Goal: Browse casually

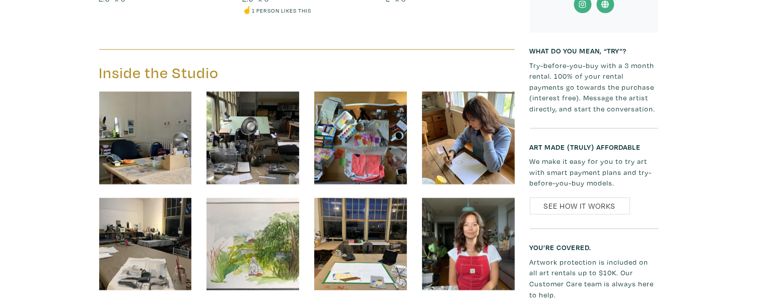
scroll to position [1412, 0]
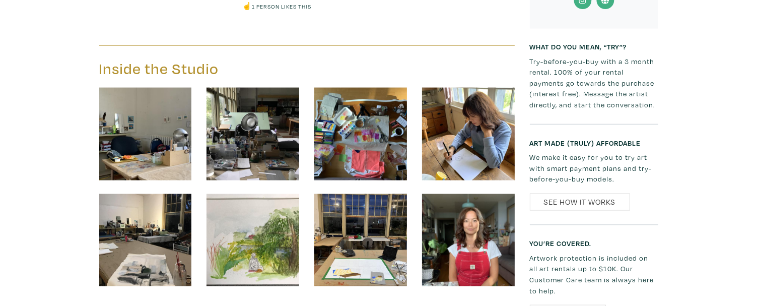
click at [150, 103] on img at bounding box center [145, 134] width 93 height 93
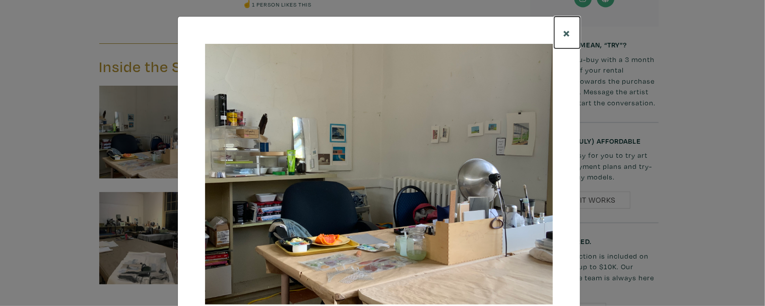
click at [563, 33] on span "×" at bounding box center [567, 33] width 8 height 18
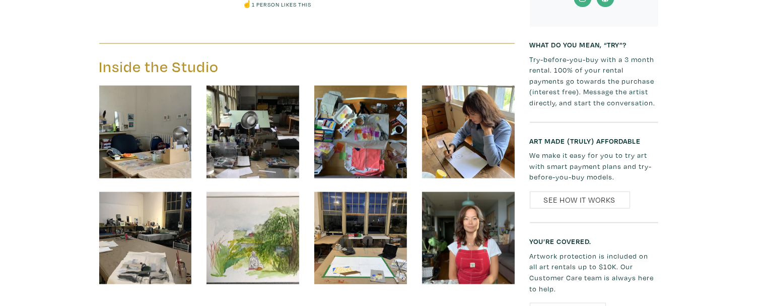
click at [388, 138] on img at bounding box center [360, 132] width 93 height 93
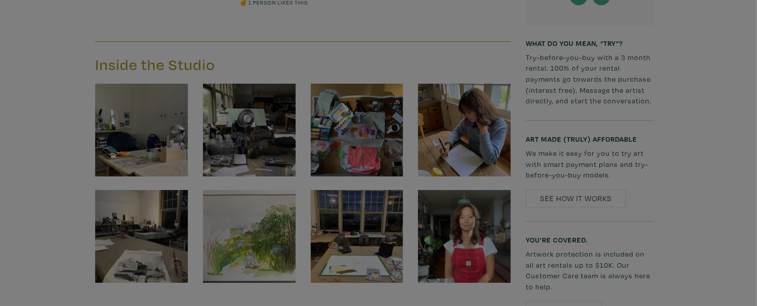
scroll to position [1416, 0]
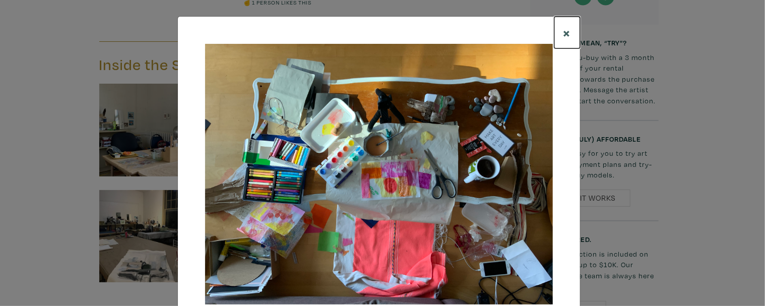
click at [570, 29] on button "×" at bounding box center [567, 33] width 26 height 32
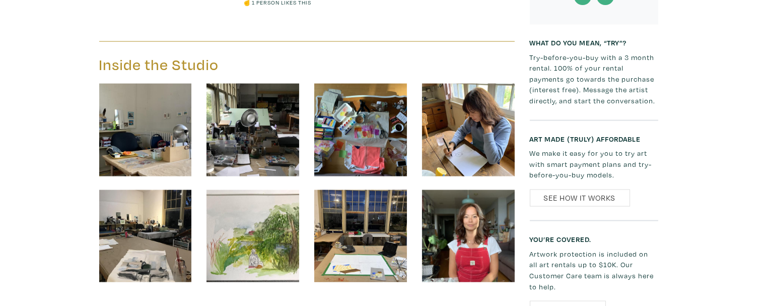
click at [500, 113] on img at bounding box center [468, 130] width 93 height 93
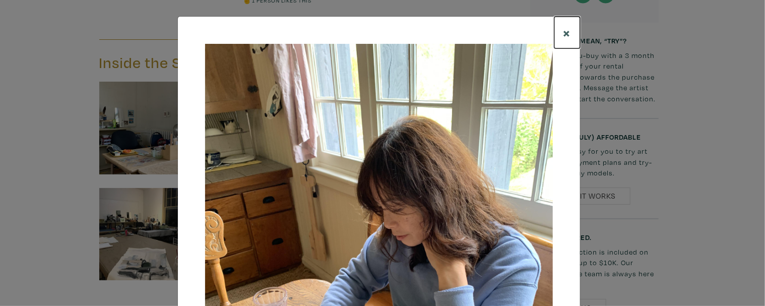
click at [563, 34] on span "×" at bounding box center [567, 33] width 8 height 18
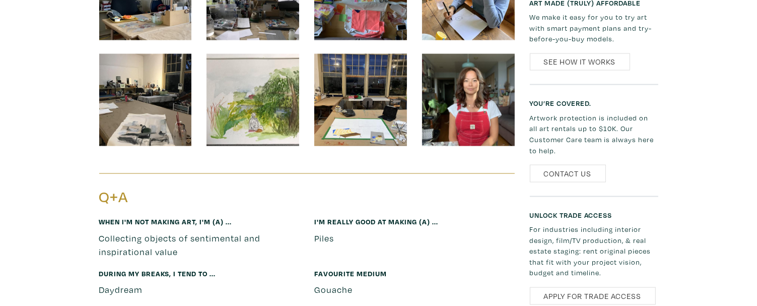
click at [451, 121] on img at bounding box center [468, 100] width 93 height 93
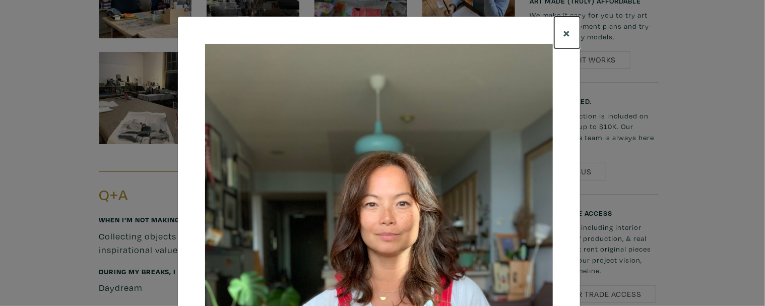
click at [564, 31] on span "×" at bounding box center [567, 33] width 8 height 18
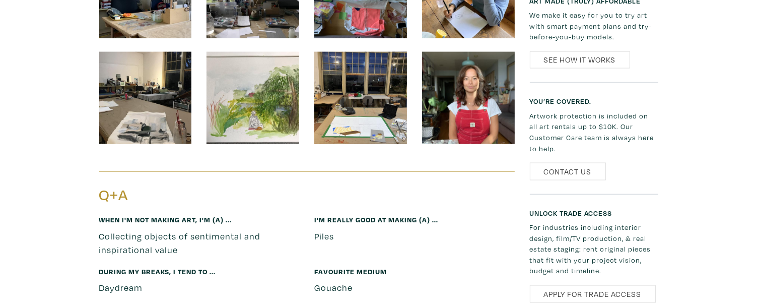
scroll to position [1420, 0]
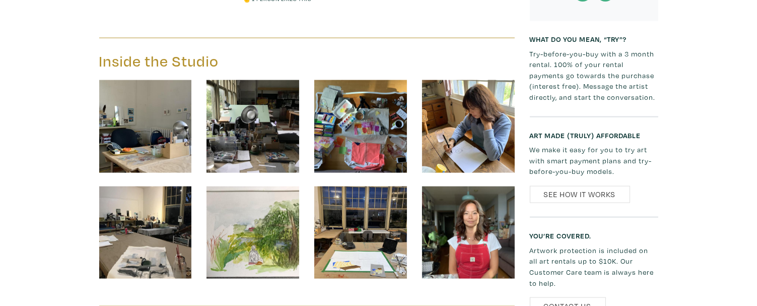
click at [283, 209] on img at bounding box center [253, 232] width 93 height 93
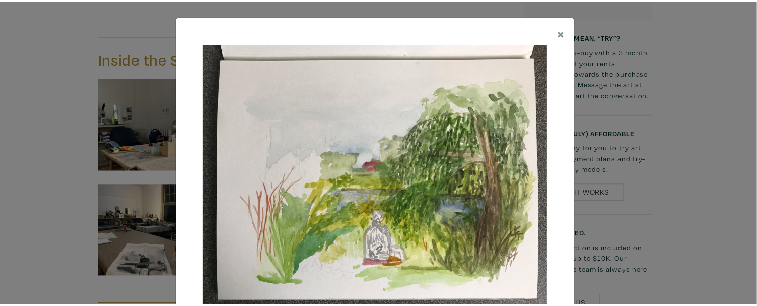
scroll to position [1, 0]
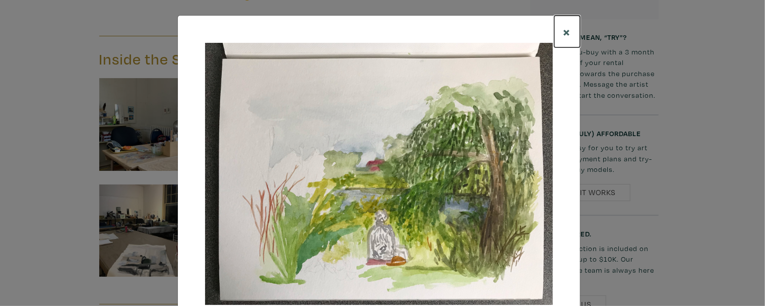
click at [563, 29] on span "×" at bounding box center [567, 32] width 8 height 18
